Goal: Obtain resource: Obtain resource

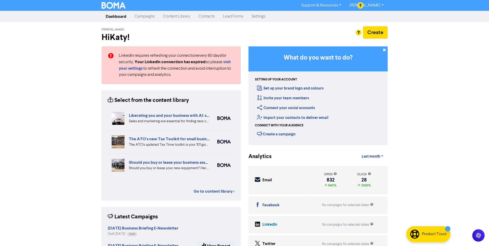
click at [203, 19] on link "Contacts" at bounding box center [206, 16] width 24 height 10
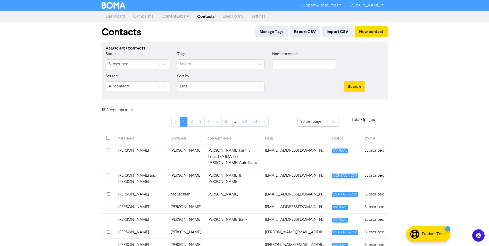
click at [181, 16] on link "Content Library" at bounding box center [175, 16] width 36 height 10
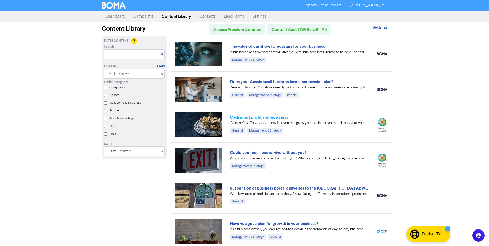
click at [258, 115] on link "Cash is not profit and vice versa" at bounding box center [259, 117] width 58 height 5
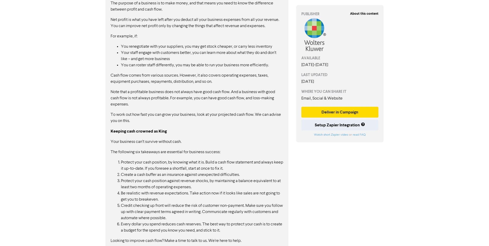
scroll to position [290, 0]
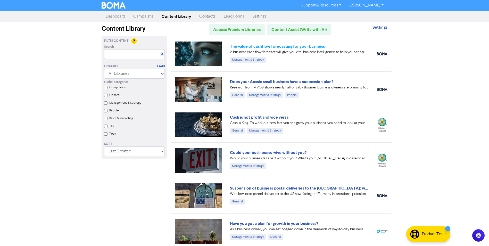
click at [265, 44] on link "The value of cashflow forecasting for your business" at bounding box center [277, 46] width 95 height 5
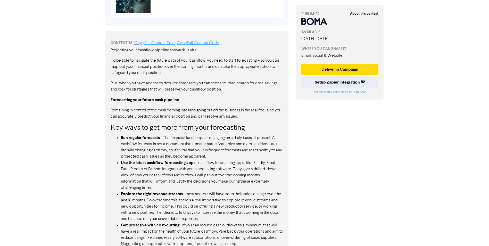
scroll to position [371, 0]
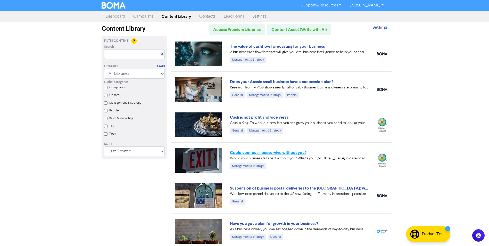
click at [281, 152] on link "Could your business survive without you?" at bounding box center [268, 152] width 76 height 5
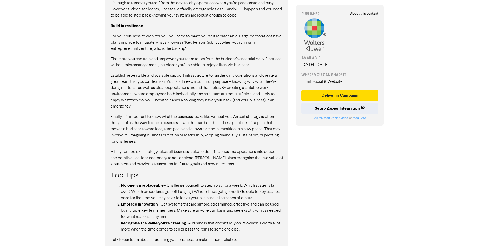
scroll to position [255, 0]
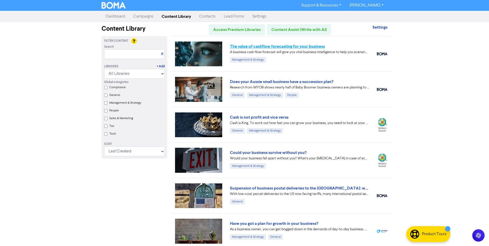
click at [276, 49] on link "The value of cashflow forecasting for your business" at bounding box center [277, 46] width 95 height 5
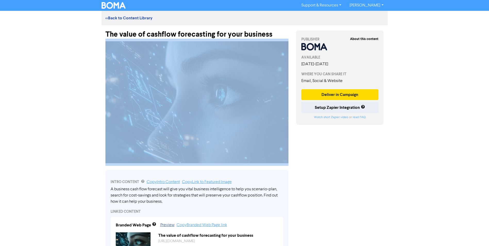
drag, startPoint x: 273, startPoint y: 34, endPoint x: 94, endPoint y: 43, distance: 179.5
click at [94, 43] on div "Support & Resources Video Tutorials FAQ & Guides Marketing Education Katy Day L…" at bounding box center [244, 123] width 489 height 246
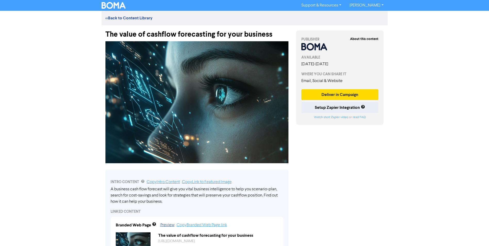
drag, startPoint x: 266, startPoint y: 40, endPoint x: 272, endPoint y: 36, distance: 6.8
click at [267, 40] on div at bounding box center [196, 102] width 191 height 127
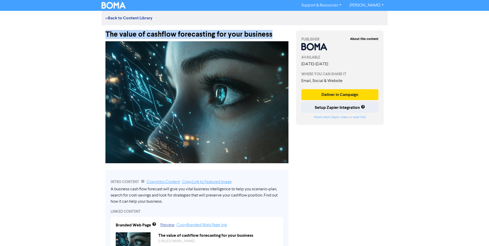
drag, startPoint x: 273, startPoint y: 35, endPoint x: 105, endPoint y: 36, distance: 167.4
click at [105, 36] on div "The value of cashflow forecasting for your business" at bounding box center [196, 31] width 183 height 13
copy div "The value of cashflow forecasting for your business"
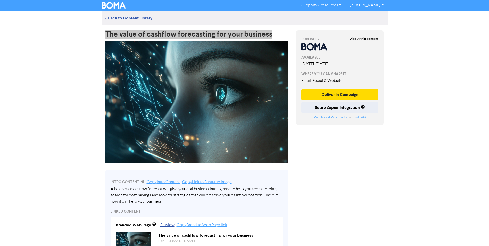
scroll to position [52, 0]
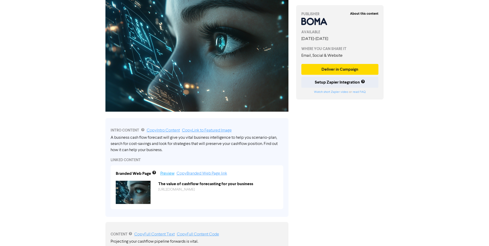
click at [168, 175] on link "Preview" at bounding box center [167, 173] width 14 height 4
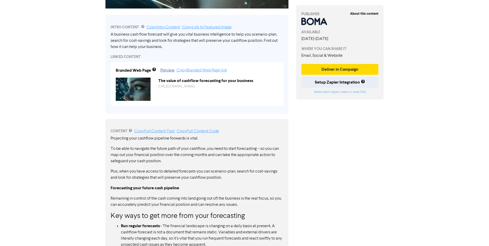
scroll to position [206, 0]
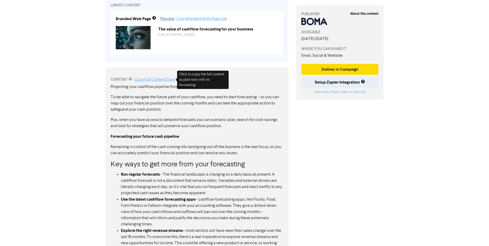
click at [158, 81] on link "Copy Full Content Text" at bounding box center [154, 80] width 40 height 4
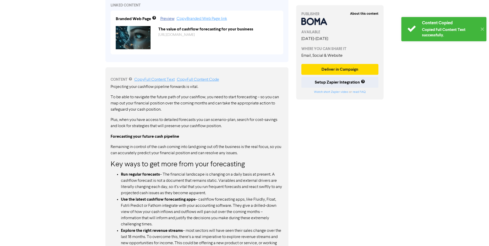
click at [433, 29] on div "Copied Full Content Text successfully." at bounding box center [449, 32] width 55 height 11
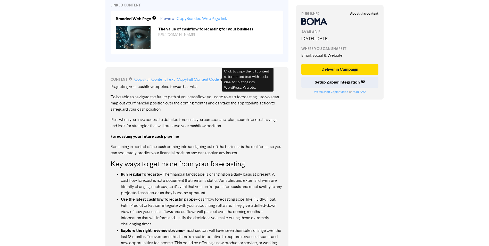
click at [199, 80] on link "Copy Full Content Code" at bounding box center [198, 80] width 42 height 4
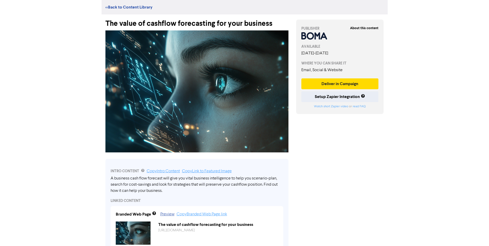
scroll to position [0, 0]
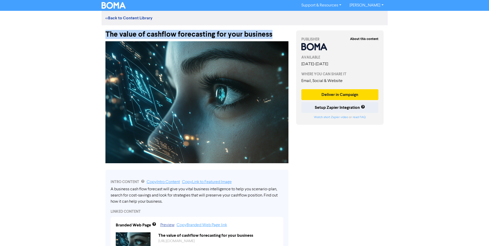
drag, startPoint x: 273, startPoint y: 32, endPoint x: 83, endPoint y: 34, distance: 189.5
click at [83, 34] on div "Support & Resources Video Tutorials FAQ & Guides Marketing Education Katy Day L…" at bounding box center [244, 123] width 489 height 246
copy div "The value of cashflow forecasting for your business"
